Goal: Transaction & Acquisition: Subscribe to service/newsletter

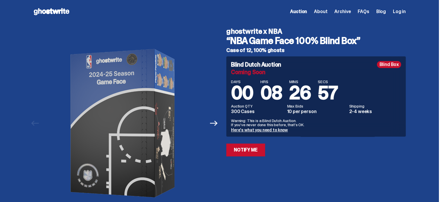
click at [258, 129] on link "Here's what you need to know" at bounding box center [259, 130] width 57 height 5
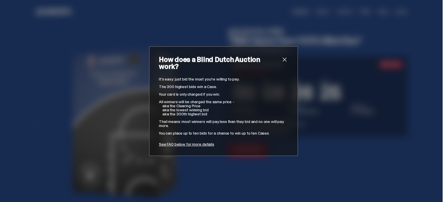
click at [283, 63] on span "close" at bounding box center [284, 59] width 7 height 7
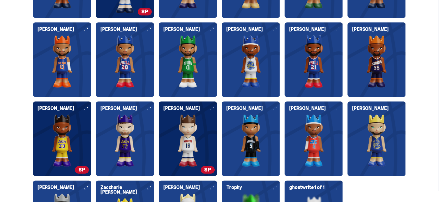
scroll to position [742, 0]
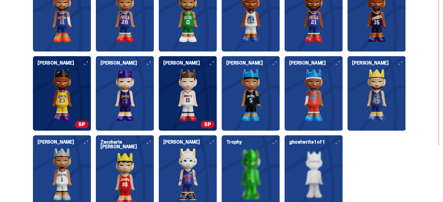
click at [374, 88] on img at bounding box center [377, 95] width 58 height 52
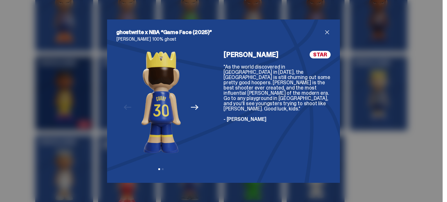
click at [191, 107] on icon "Next" at bounding box center [195, 107] width 8 height 5
click at [191, 107] on div "Previous Next View slide 1 View slide 2" at bounding box center [161, 112] width 89 height 123
click at [325, 30] on span "close" at bounding box center [327, 32] width 7 height 7
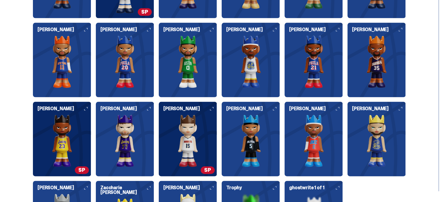
scroll to position [696, 0]
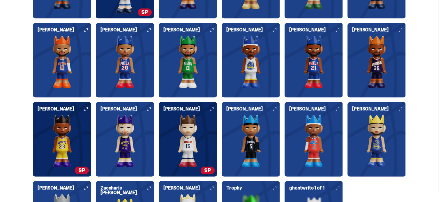
click at [267, 126] on img at bounding box center [251, 141] width 58 height 52
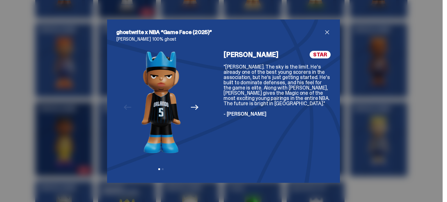
click at [324, 33] on span "close" at bounding box center [327, 32] width 7 height 7
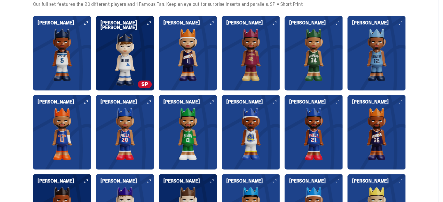
scroll to position [623, 0]
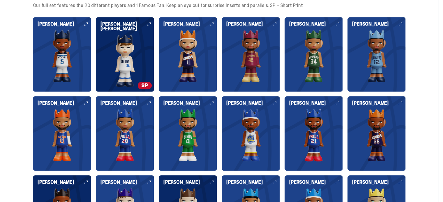
click at [135, 120] on img at bounding box center [125, 135] width 58 height 52
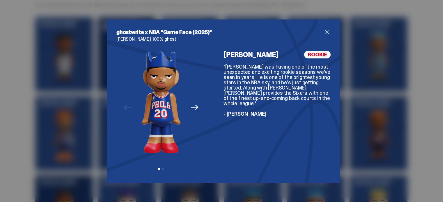
click at [192, 106] on icon "Next" at bounding box center [195, 108] width 8 height 8
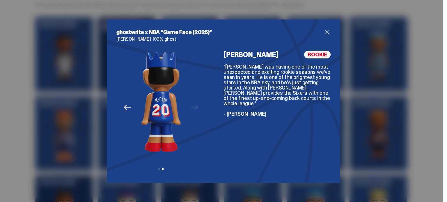
click at [121, 108] on button "Previous" at bounding box center [127, 107] width 13 height 13
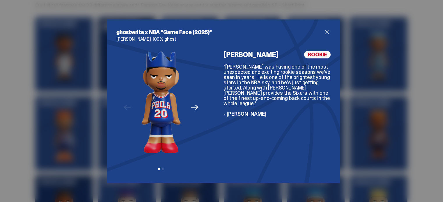
click at [324, 33] on span "close" at bounding box center [327, 32] width 7 height 7
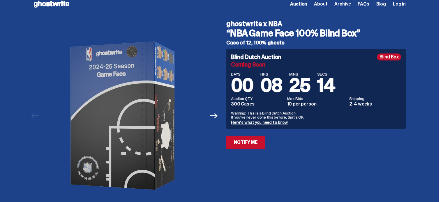
scroll to position [0, 0]
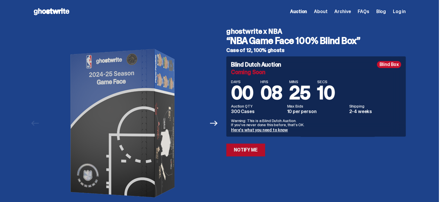
click at [245, 149] on link "Notify Me" at bounding box center [245, 150] width 39 height 13
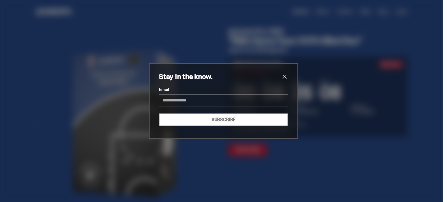
click at [221, 101] on input "Email" at bounding box center [223, 100] width 129 height 12
click at [184, 100] on input "**********" at bounding box center [223, 100] width 129 height 12
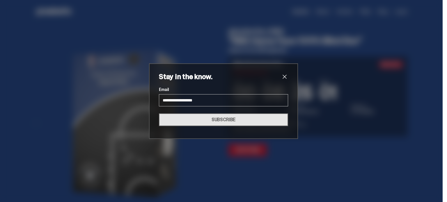
type input "**********"
click at [209, 117] on button "SUBSCRIBE" at bounding box center [223, 120] width 129 height 13
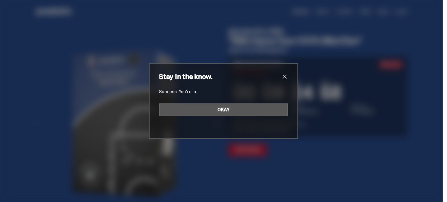
click at [211, 113] on button "OKAY" at bounding box center [223, 110] width 129 height 13
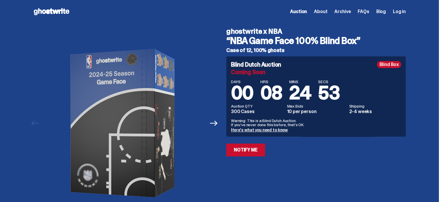
click at [402, 11] on span "Log in" at bounding box center [399, 11] width 13 height 5
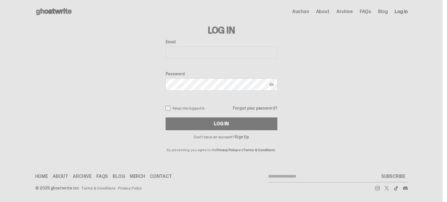
click at [241, 136] on link "Sign Up" at bounding box center [242, 137] width 14 height 5
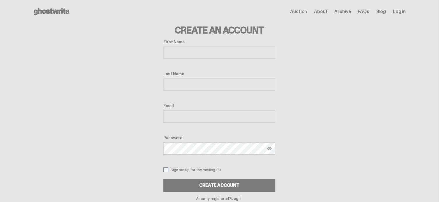
click at [232, 52] on input "First Name" at bounding box center [219, 53] width 112 height 12
type input "******"
type input "***"
click at [193, 115] on input "**********" at bounding box center [219, 117] width 112 height 12
type input "**********"
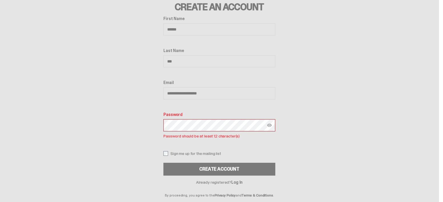
scroll to position [24, 0]
click at [270, 126] on img at bounding box center [269, 125] width 5 height 5
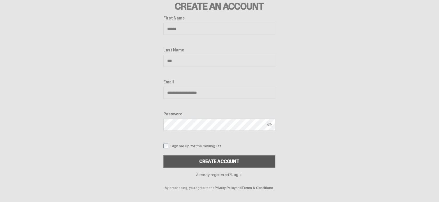
click at [195, 164] on button "Create Account" at bounding box center [219, 162] width 112 height 13
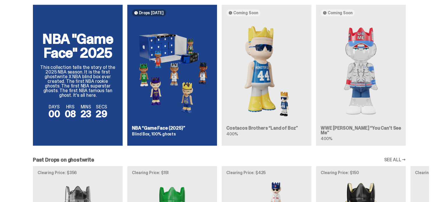
scroll to position [389, 0]
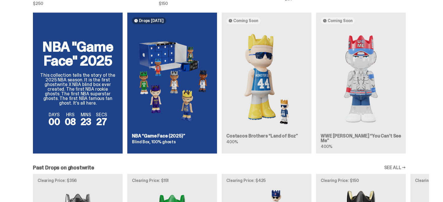
click at [167, 82] on div "NBA "Game Face" 2025 This collection tells the story of the 2025 NBA season. It…" at bounding box center [219, 86] width 419 height 146
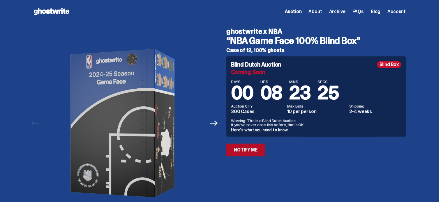
click at [248, 149] on link "Notify Me" at bounding box center [245, 150] width 39 height 13
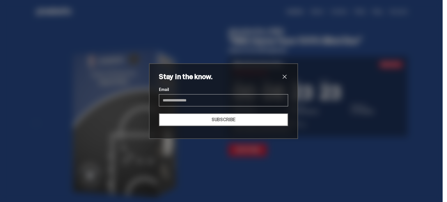
click at [231, 100] on input "Email" at bounding box center [223, 100] width 129 height 12
type input "**********"
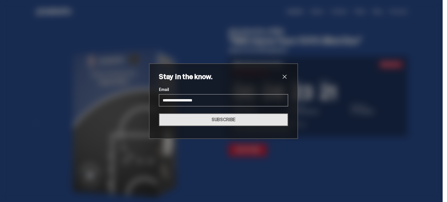
click at [223, 117] on button "SUBSCRIBE" at bounding box center [223, 120] width 129 height 13
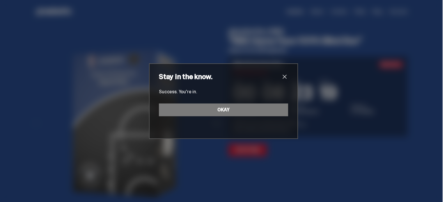
click at [281, 76] on span "close" at bounding box center [284, 76] width 7 height 7
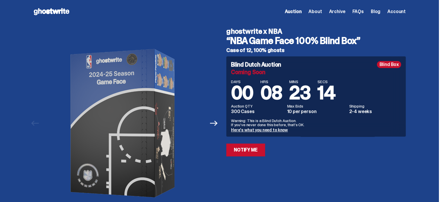
click at [270, 130] on link "Here's what you need to know" at bounding box center [259, 130] width 57 height 5
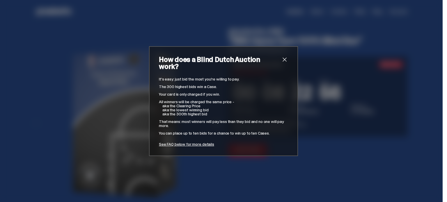
click at [282, 61] on span "close" at bounding box center [284, 59] width 7 height 7
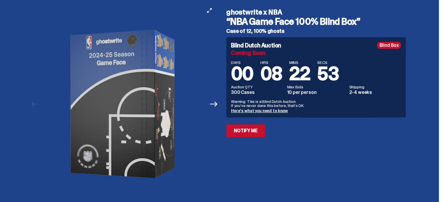
scroll to position [20, 0]
click at [215, 105] on icon "Next" at bounding box center [214, 104] width 8 height 8
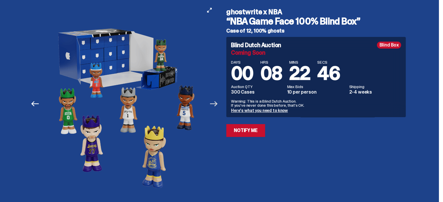
click at [216, 103] on icon "Next" at bounding box center [214, 103] width 8 height 5
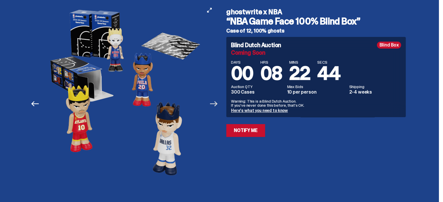
click at [216, 103] on icon "Next" at bounding box center [214, 103] width 8 height 5
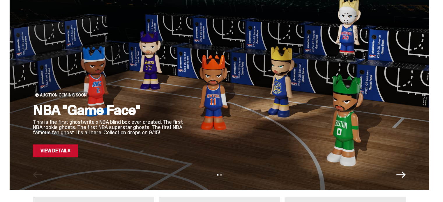
scroll to position [19, 0]
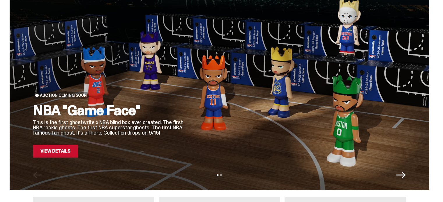
click at [401, 176] on icon "Next" at bounding box center [400, 175] width 9 height 9
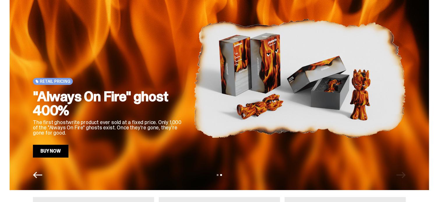
click at [36, 176] on icon "Previous" at bounding box center [37, 175] width 9 height 6
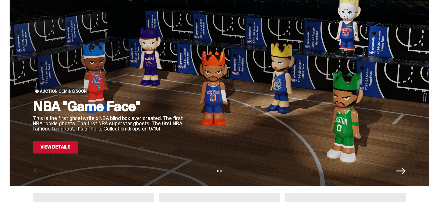
scroll to position [23, 0]
click at [69, 147] on link "View Details" at bounding box center [55, 147] width 45 height 13
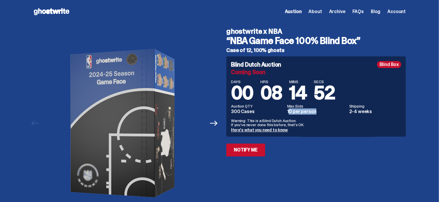
drag, startPoint x: 290, startPoint y: 112, endPoint x: 319, endPoint y: 114, distance: 28.6
click at [319, 114] on dd "10 per person" at bounding box center [316, 112] width 59 height 5
drag, startPoint x: 287, startPoint y: 112, endPoint x: 320, endPoint y: 106, distance: 34.0
click at [320, 106] on div "Auction QTY 300 Cases Max Bids 10 per person Shipping 2-4 weeks" at bounding box center [316, 109] width 170 height 10
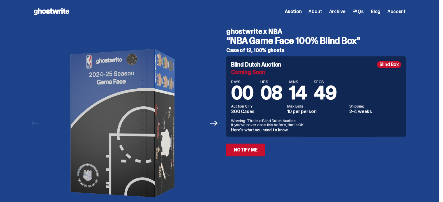
click at [320, 106] on dt "Max Bids" at bounding box center [316, 106] width 59 height 4
drag, startPoint x: 288, startPoint y: 112, endPoint x: 316, endPoint y: 112, distance: 28.3
click at [316, 112] on div "Auction QTY 300 Cases Max Bids 10 per person Shipping 2-4 weeks" at bounding box center [316, 109] width 170 height 10
click at [316, 112] on dd "10 per person" at bounding box center [316, 112] width 59 height 5
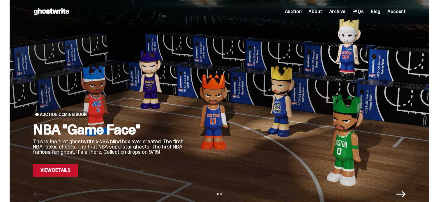
click at [339, 13] on span "Archive" at bounding box center [337, 11] width 16 height 5
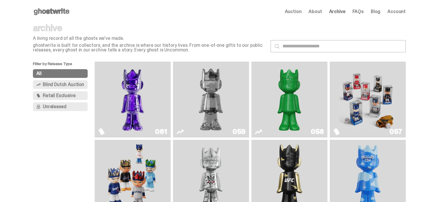
click at [58, 87] on span "Blind Dutch Auction" at bounding box center [63, 84] width 41 height 5
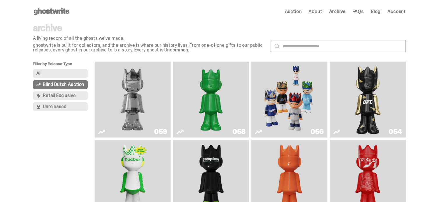
click at [63, 95] on span "Retail Exclusive" at bounding box center [59, 96] width 33 height 5
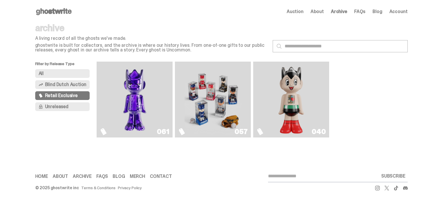
click at [59, 105] on span "Unreleased" at bounding box center [56, 107] width 23 height 5
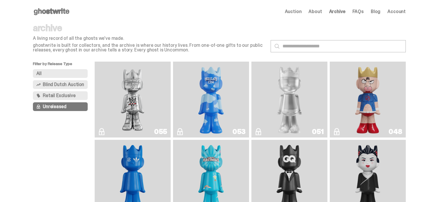
click at [390, 93] on link "048" at bounding box center [367, 99] width 69 height 71
click at [294, 11] on span "Auction" at bounding box center [293, 11] width 17 height 5
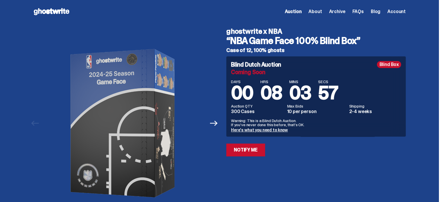
click at [257, 129] on link "Here's what you need to know" at bounding box center [259, 130] width 57 height 5
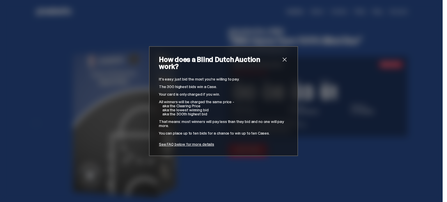
click at [178, 142] on link "See FAQ below for more details" at bounding box center [186, 144] width 55 height 5
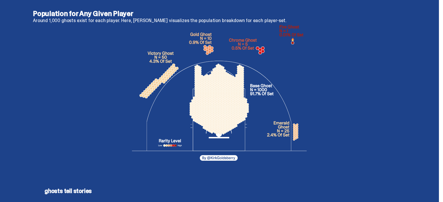
scroll to position [1082, 0]
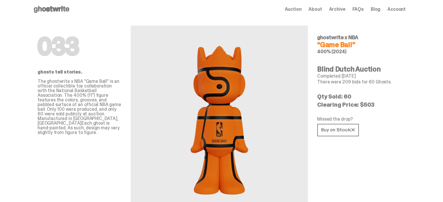
scroll to position [2, 0]
